Goal: Obtain resource: Obtain resource

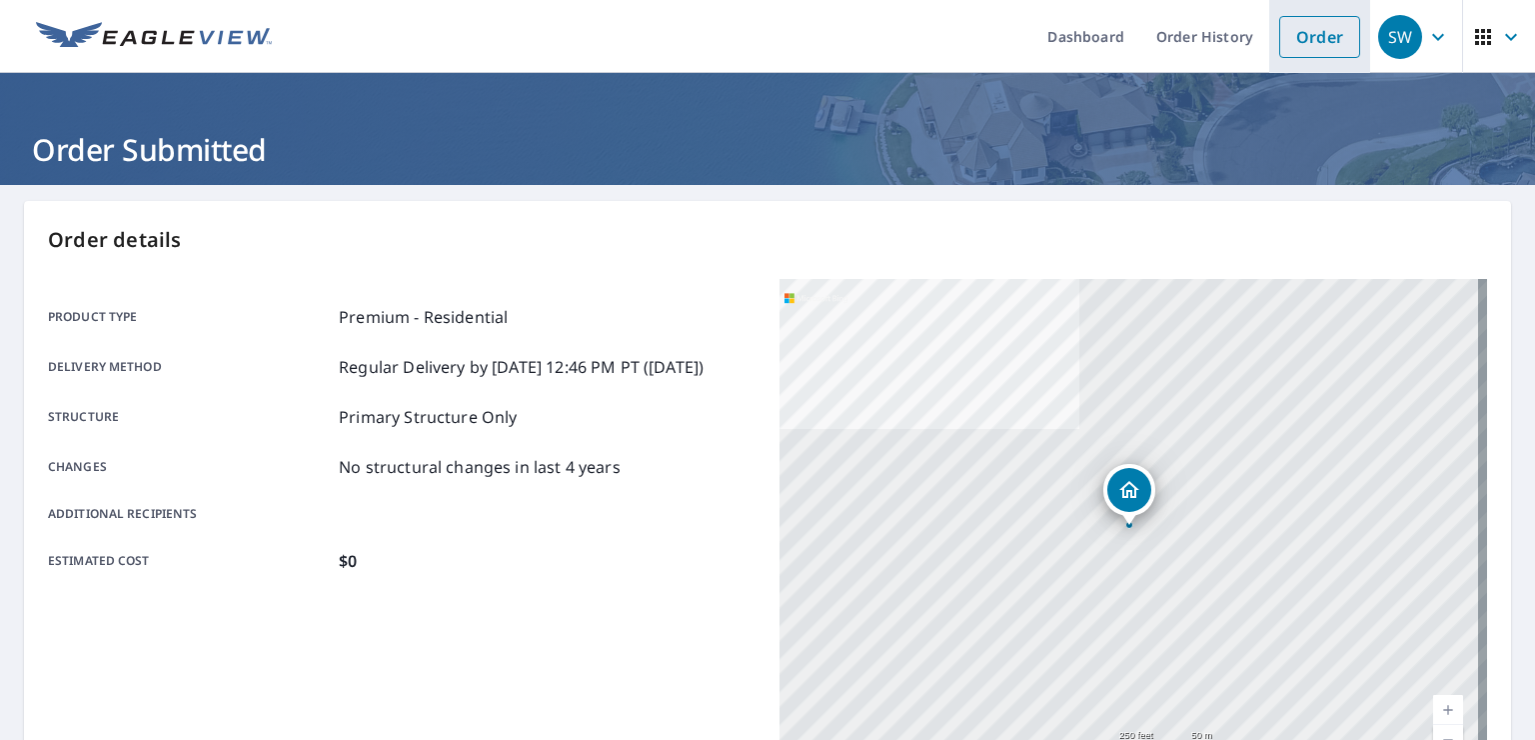
click at [1311, 29] on link "Order" at bounding box center [1319, 37] width 81 height 42
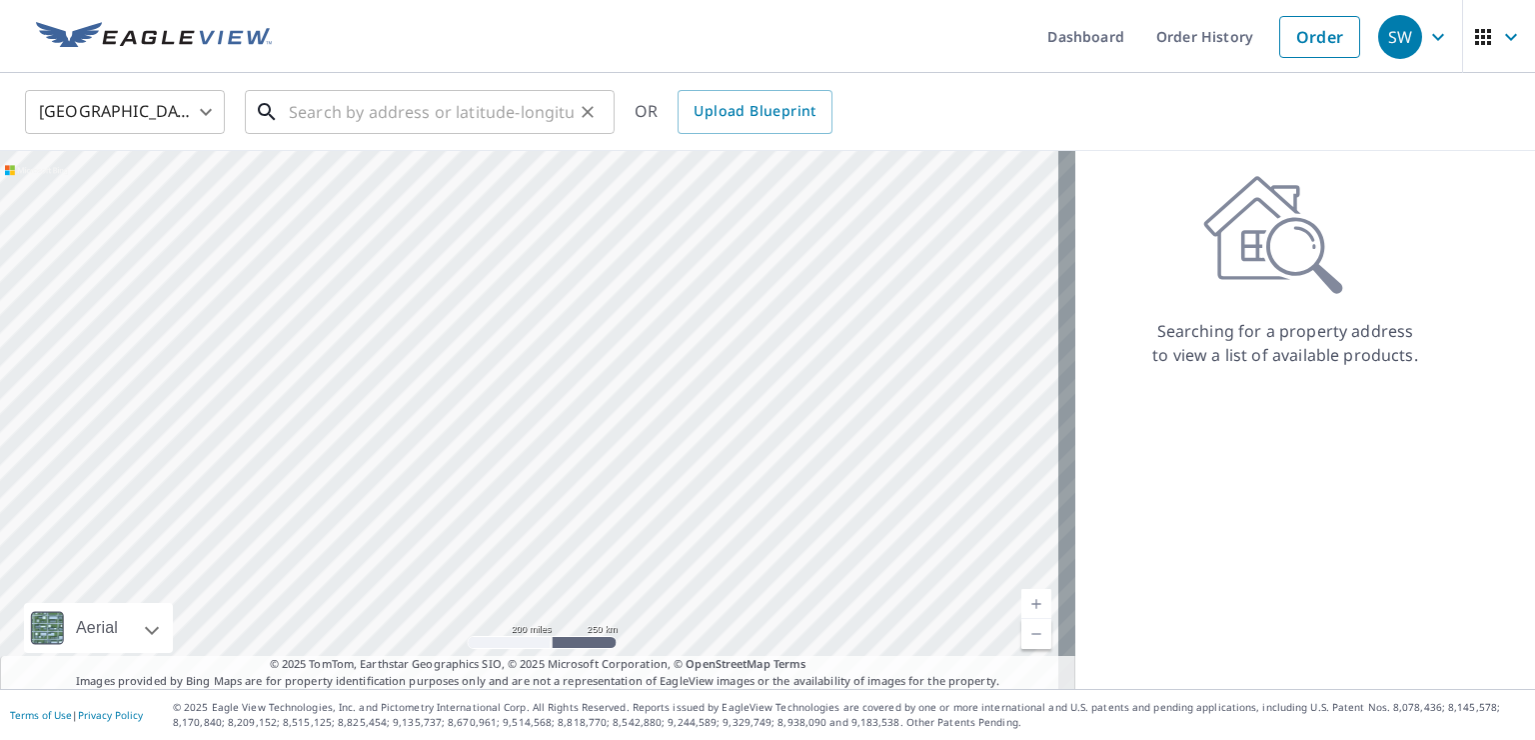
click at [531, 111] on input "text" at bounding box center [431, 112] width 285 height 56
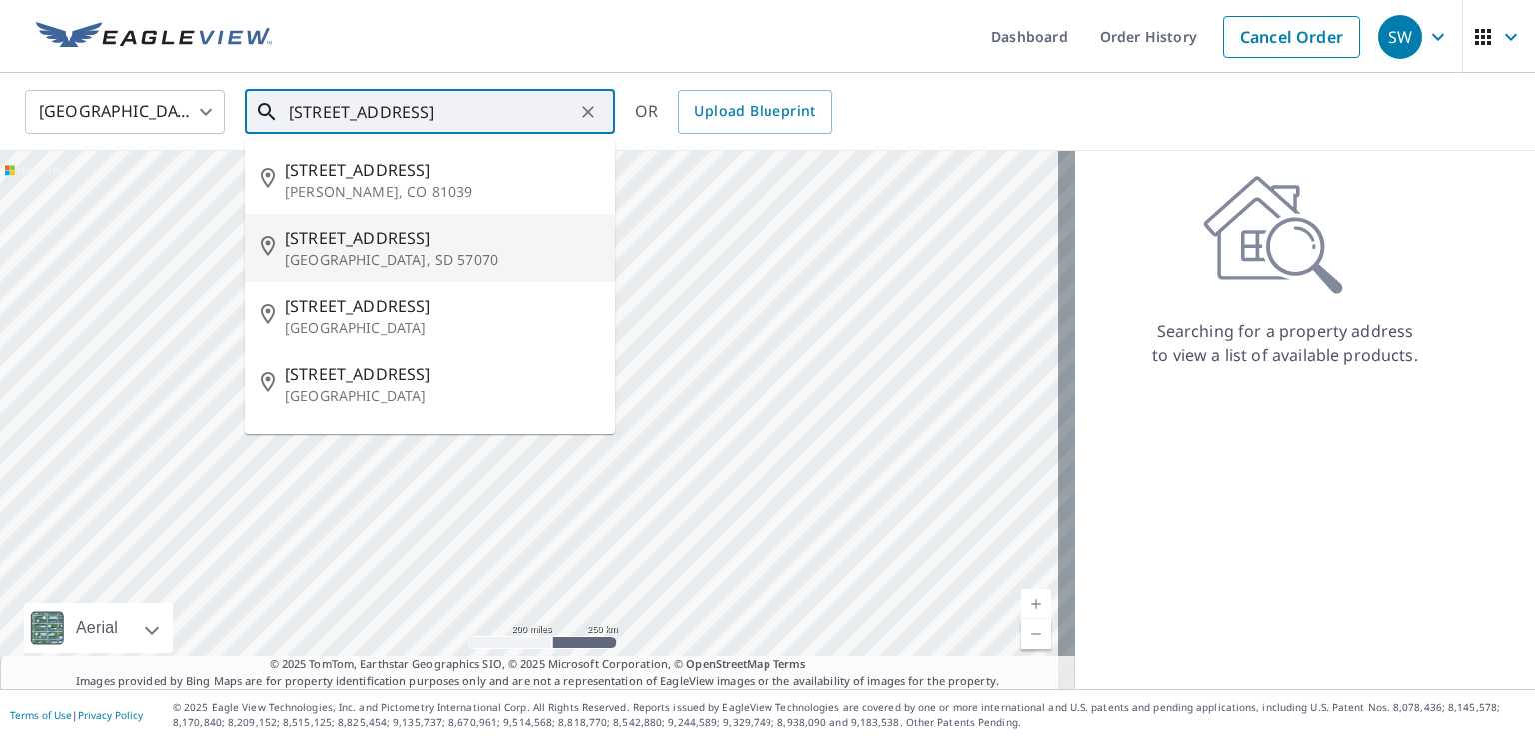
click at [394, 255] on p "[GEOGRAPHIC_DATA], SD 57070" at bounding box center [442, 260] width 314 height 20
type input "[STREET_ADDRESS]"
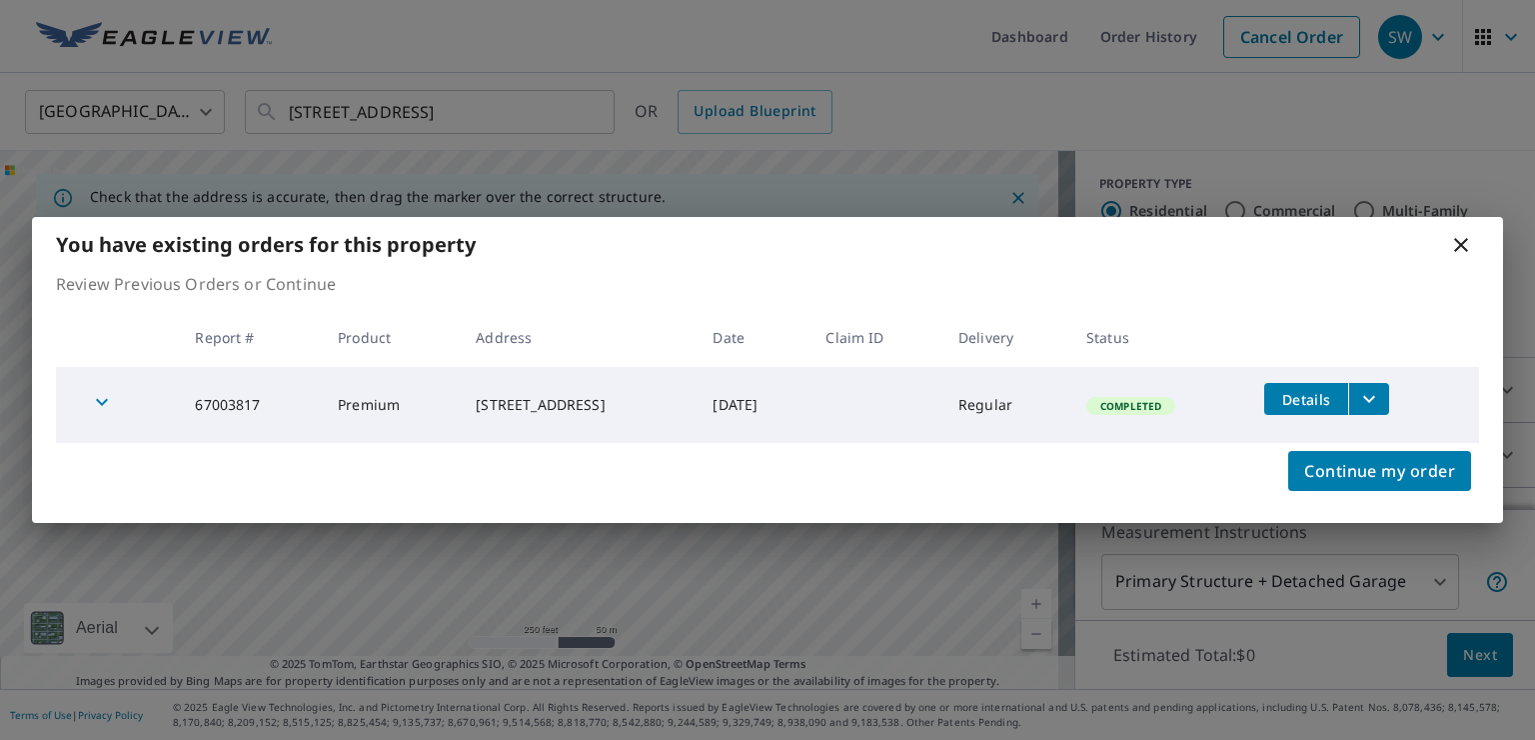
click at [1375, 400] on icon "filesDropdownBtn-67003817" at bounding box center [1369, 399] width 12 height 7
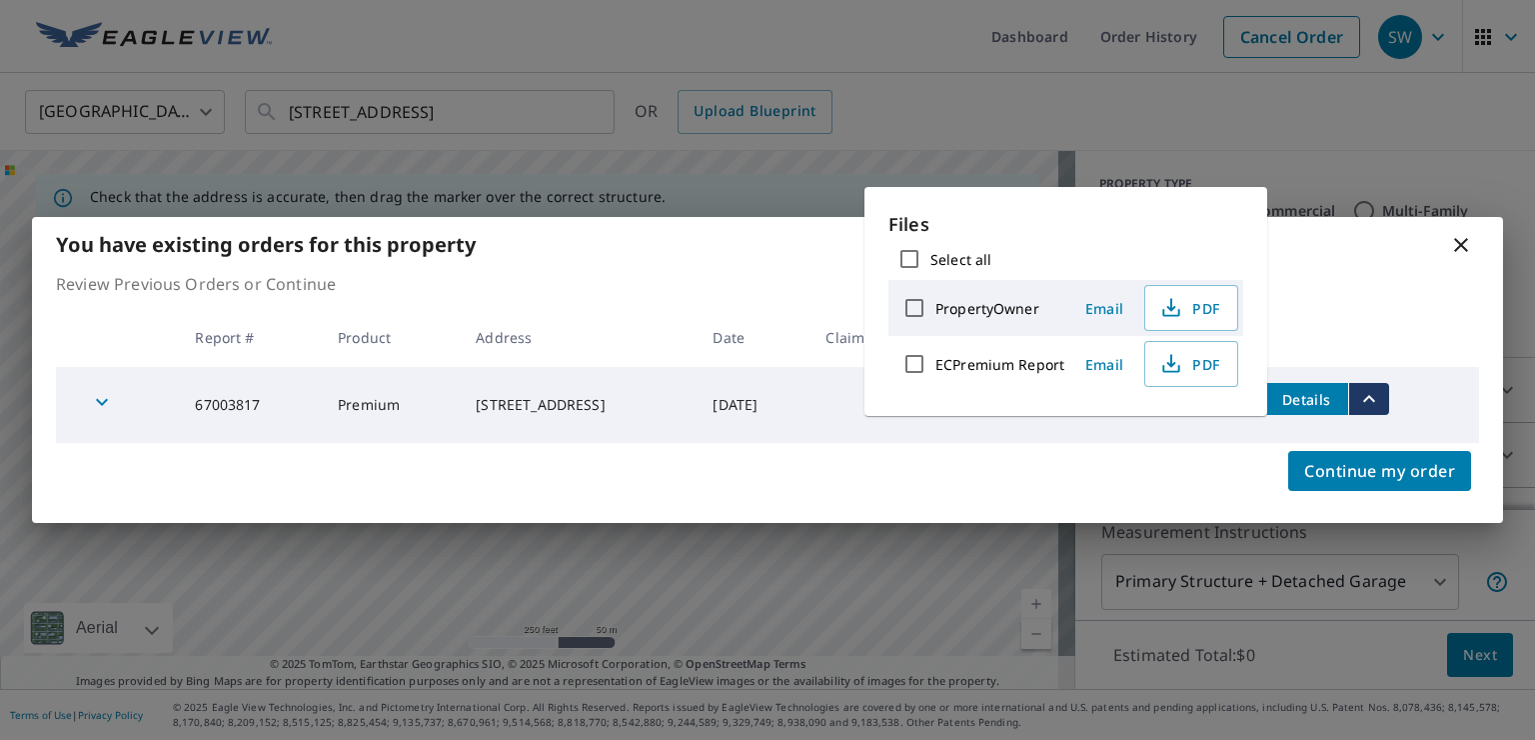
click at [998, 311] on label "PropertyOwner" at bounding box center [988, 307] width 104 height 19
click at [936, 311] on input "PropertyOwner" at bounding box center [915, 308] width 42 height 42
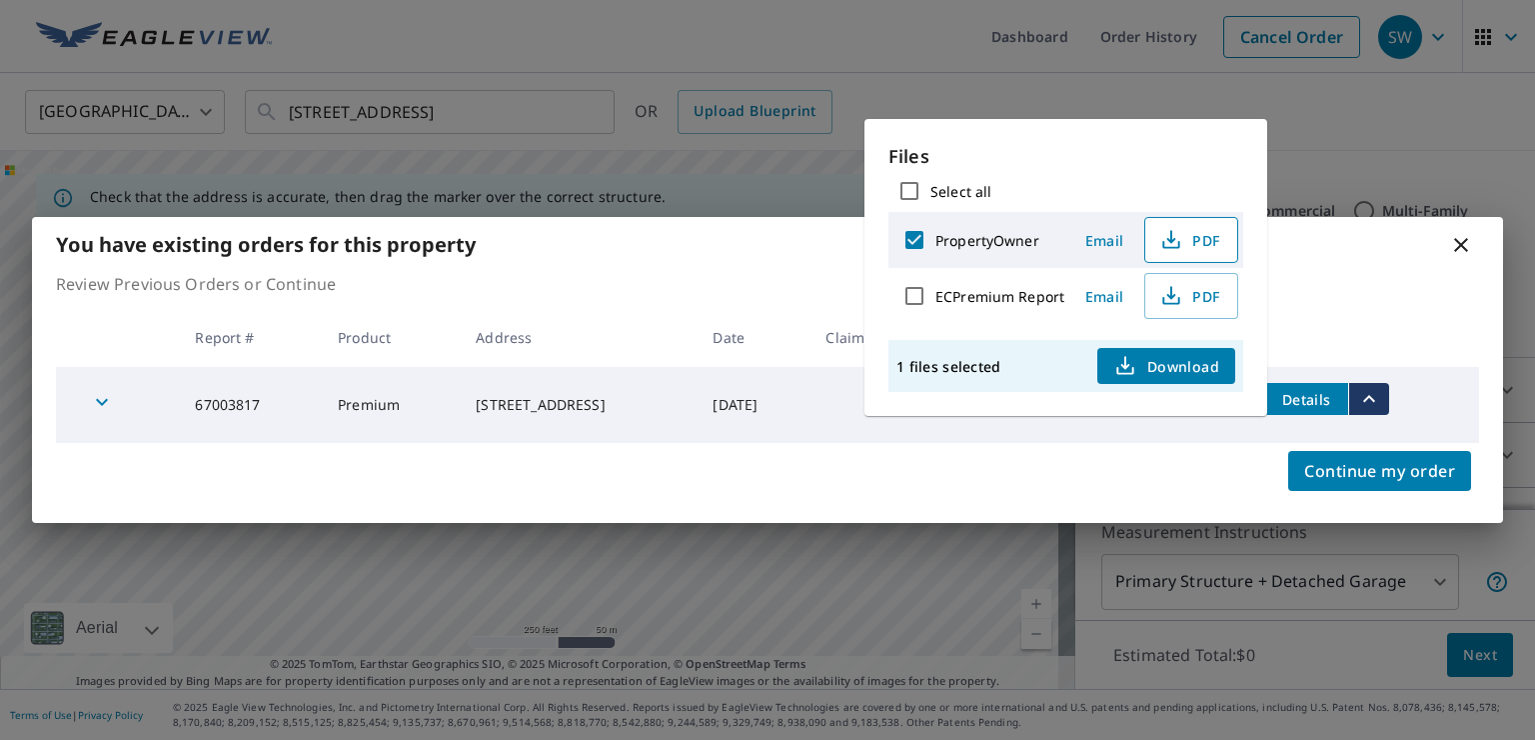
click at [1162, 242] on icon "button" at bounding box center [1170, 240] width 24 height 24
click at [909, 239] on input "PropertyOwner" at bounding box center [915, 240] width 42 height 42
checkbox input "false"
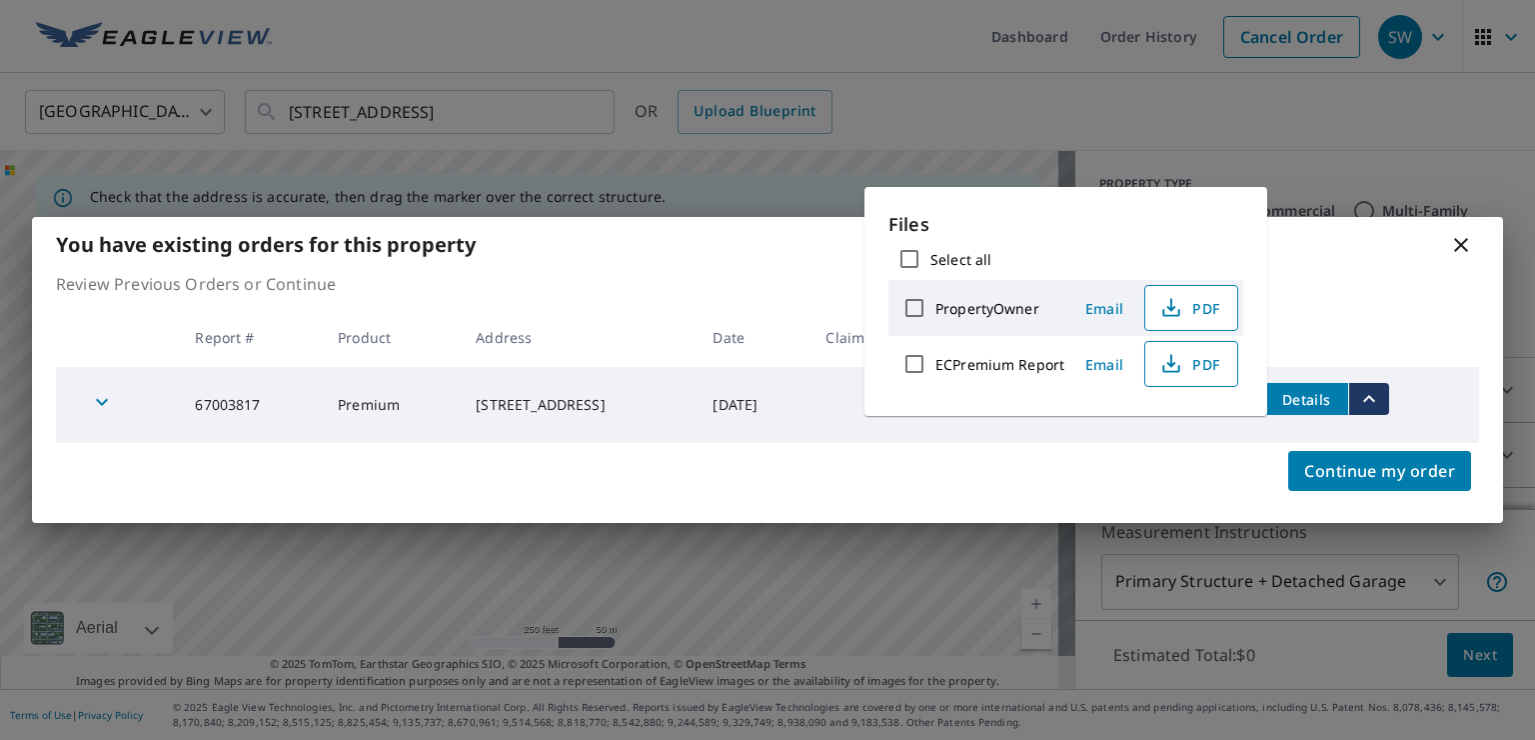
click at [1202, 354] on span "PDF" at bounding box center [1189, 364] width 64 height 24
click at [1458, 242] on icon at bounding box center [1461, 245] width 14 height 14
